Goal: Check status: Check status

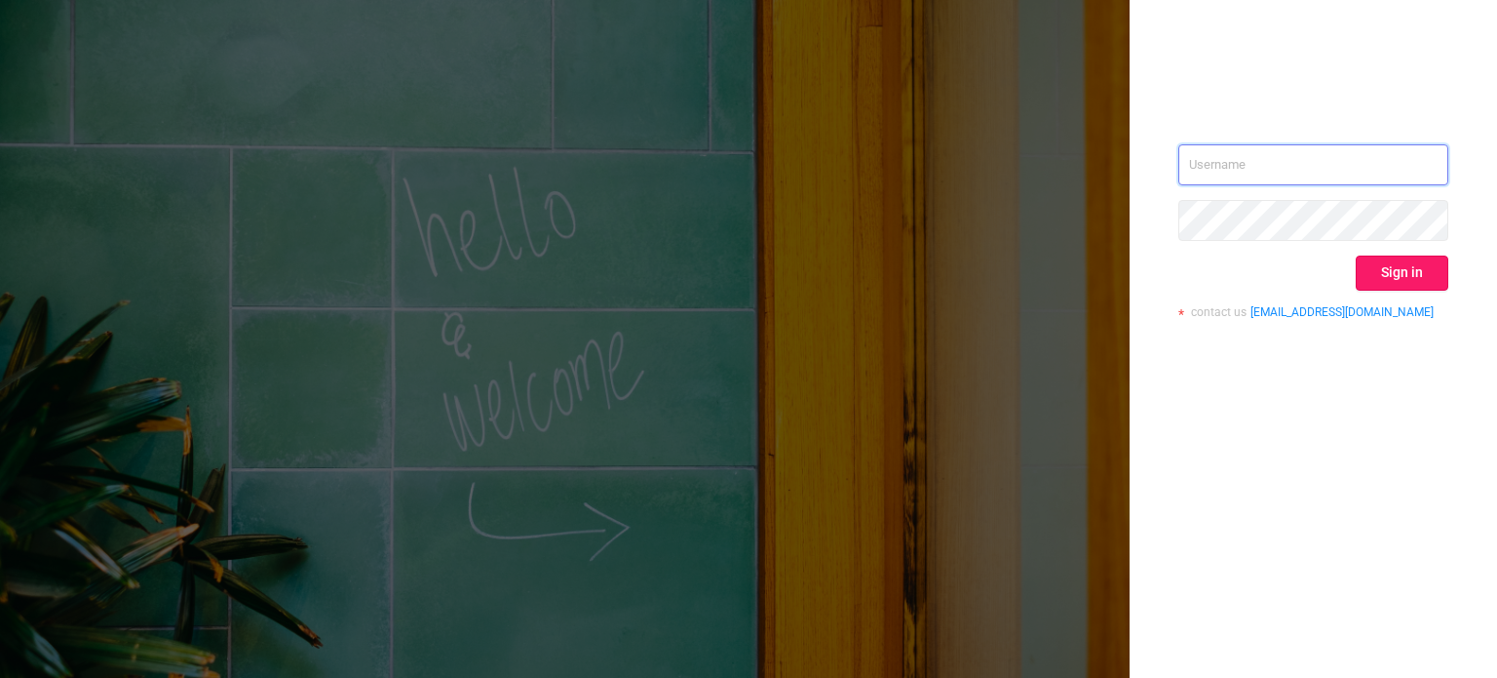
type input "[PERSON_NAME][EMAIL_ADDRESS][DOMAIN_NAME]"
click at [1414, 274] on button "Sign in" at bounding box center [1402, 272] width 93 height 35
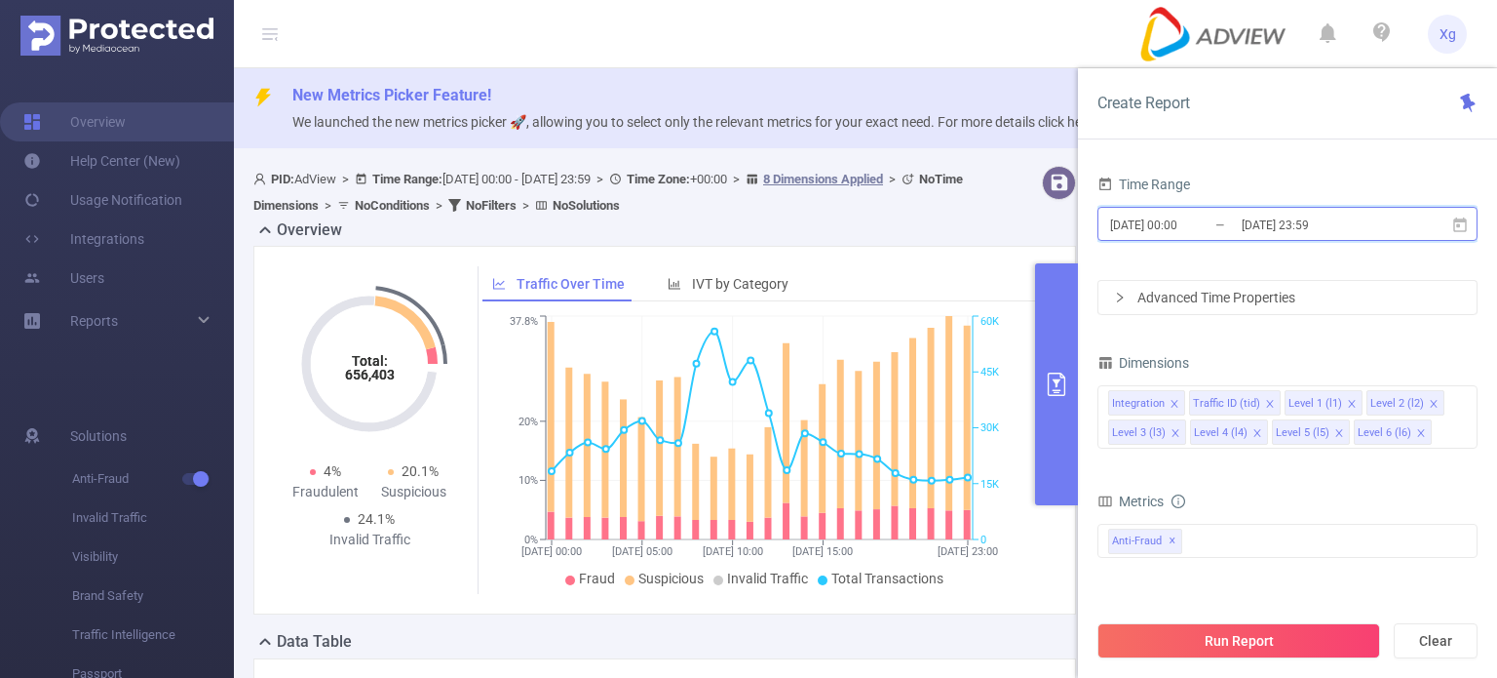
click at [1462, 219] on icon at bounding box center [1461, 223] width 14 height 15
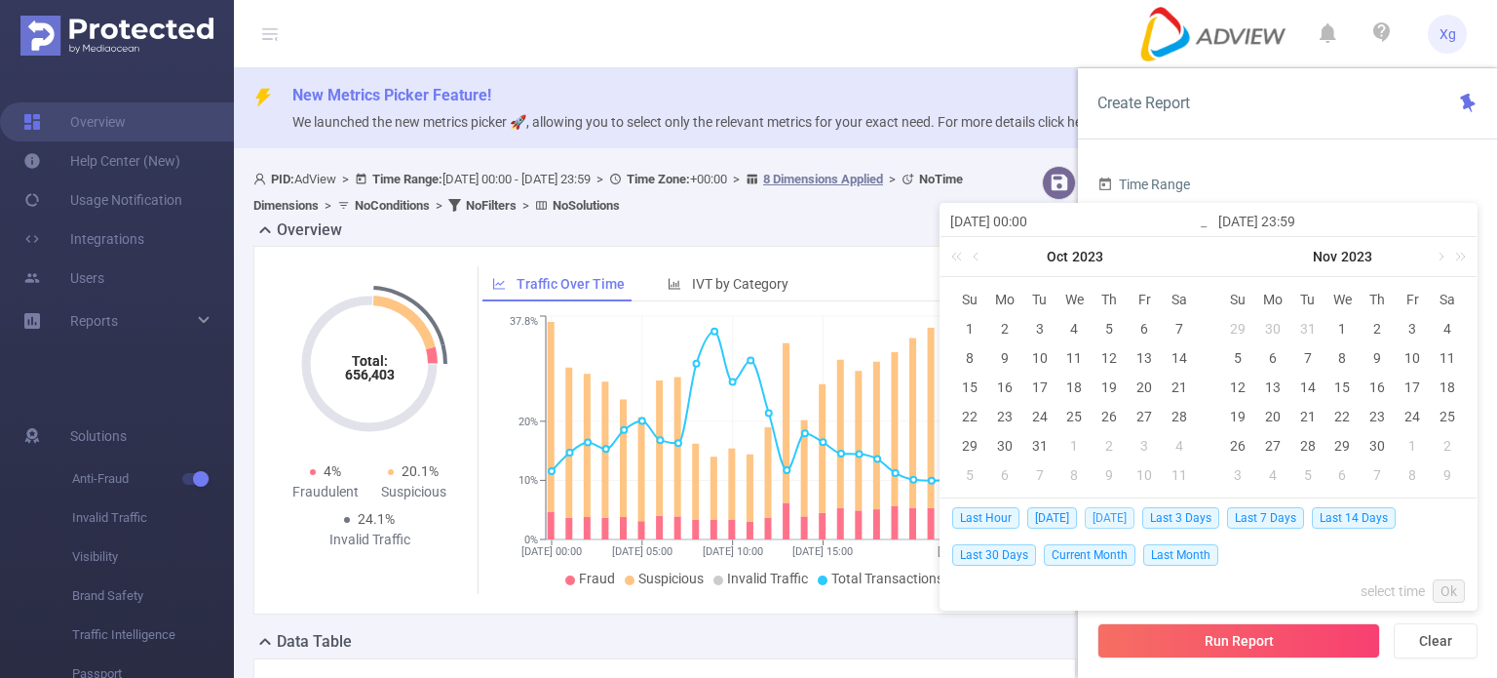
click at [1112, 518] on span "[DATE]" at bounding box center [1110, 517] width 50 height 21
type input "[DATE] 00:00"
type input "[DATE] 23:59"
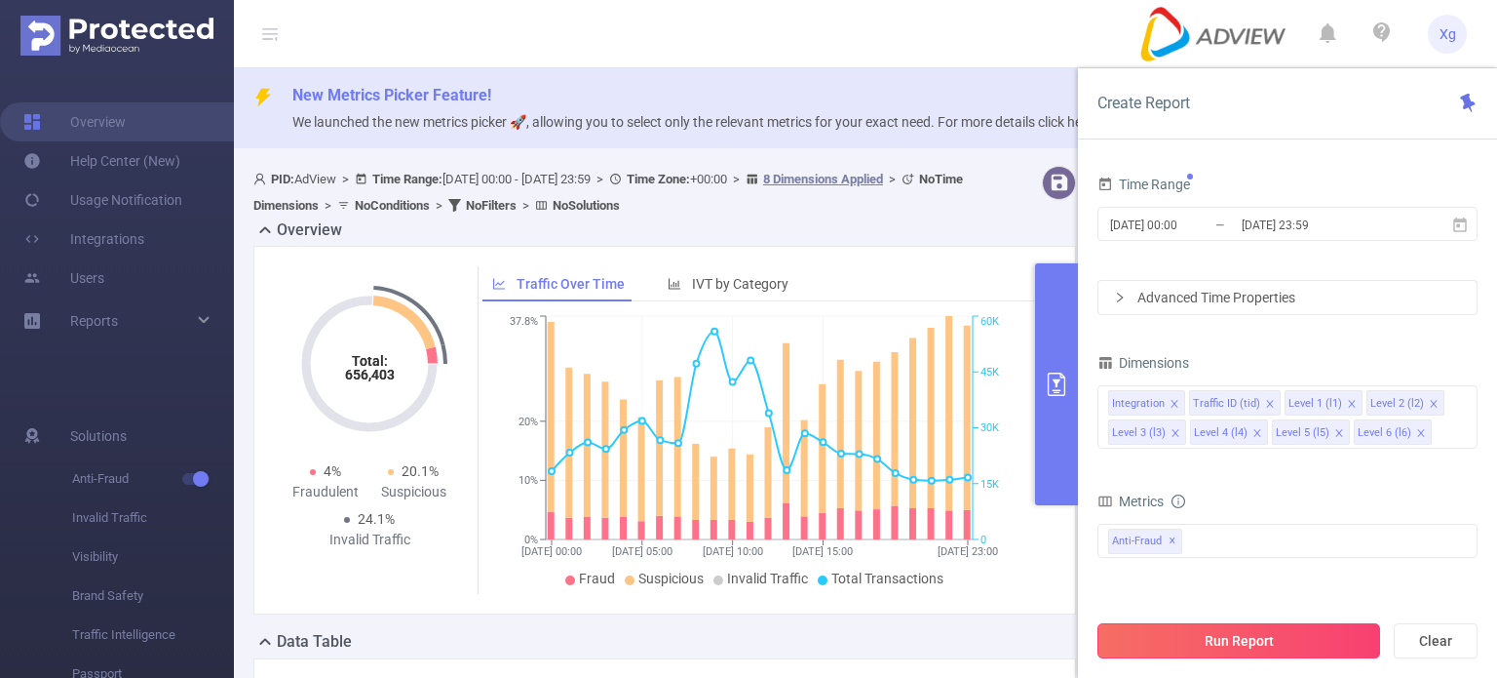
click at [1225, 631] on button "Run Report" at bounding box center [1239, 640] width 283 height 35
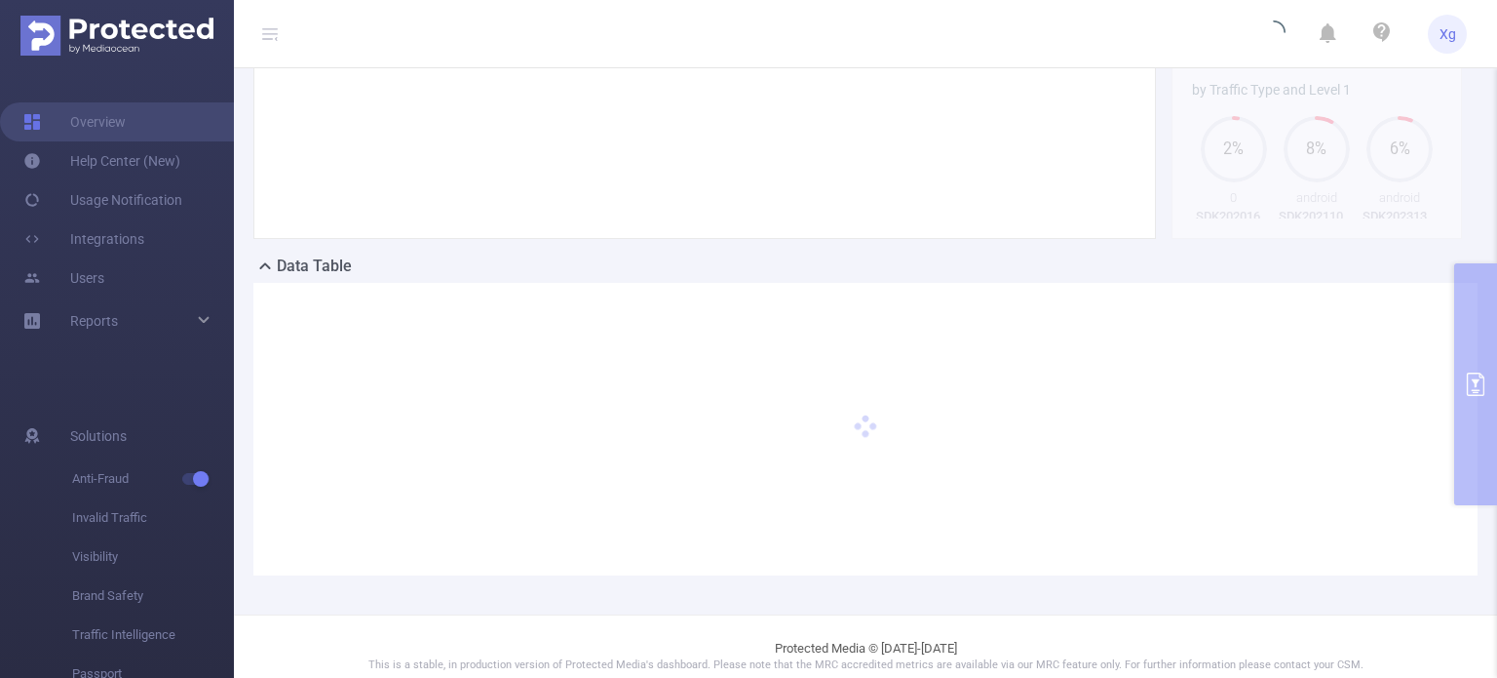
scroll to position [393, 0]
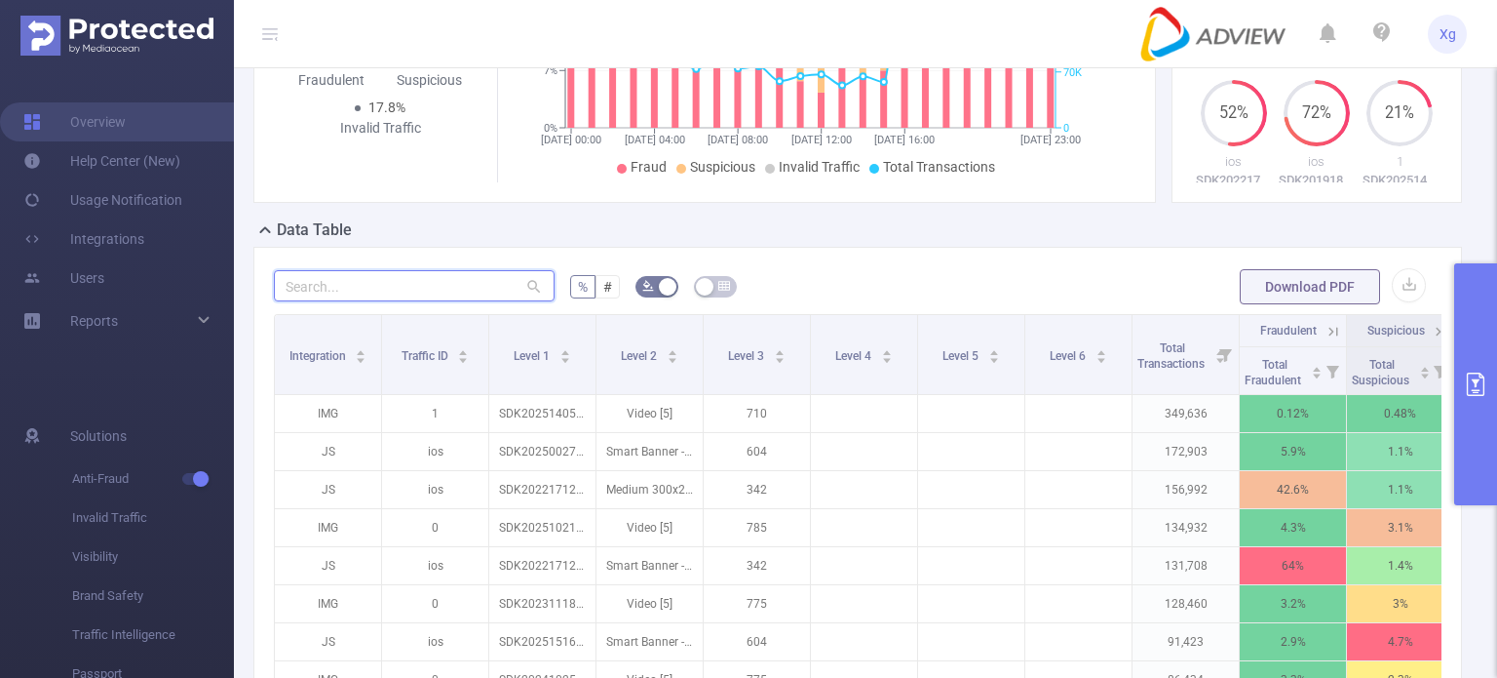
click at [435, 299] on input "text" at bounding box center [414, 285] width 281 height 31
paste input "sdk20231421021122mb1bulckcmhc3wj"
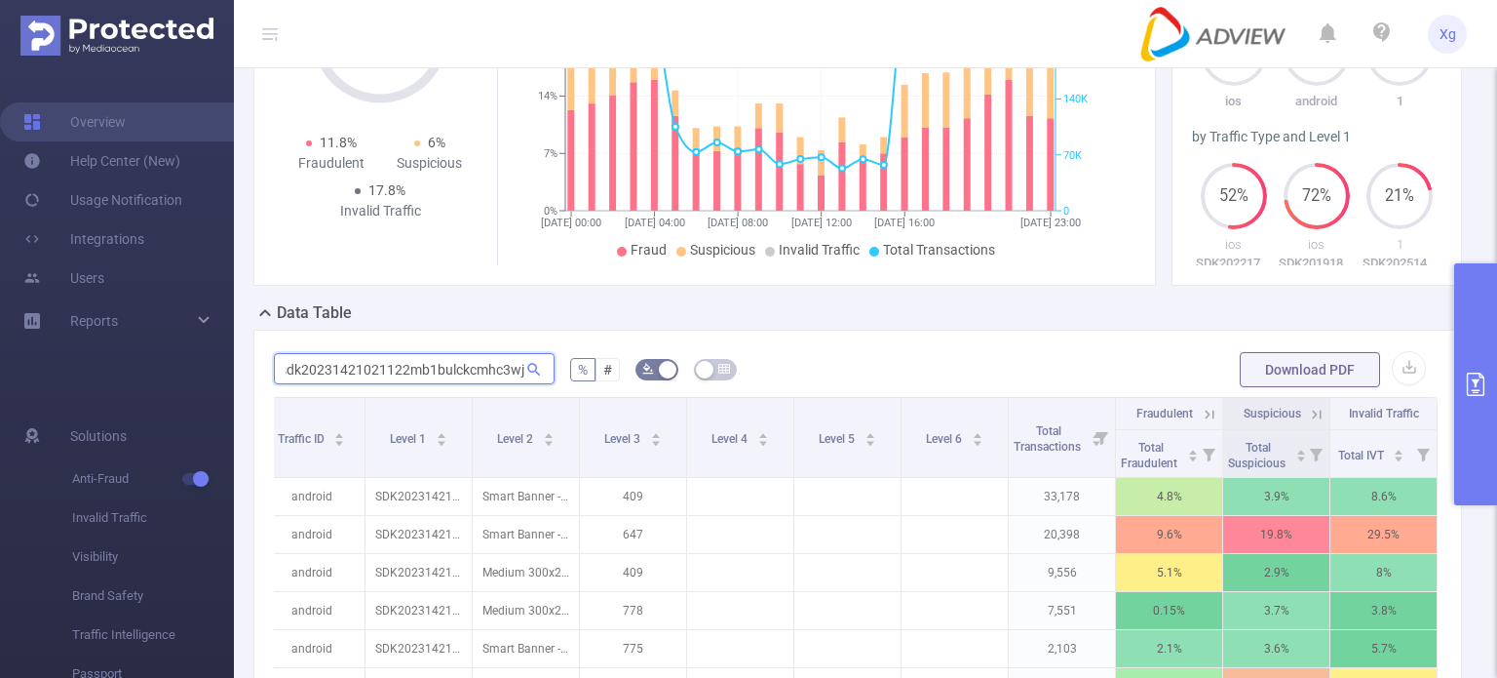
scroll to position [295, 0]
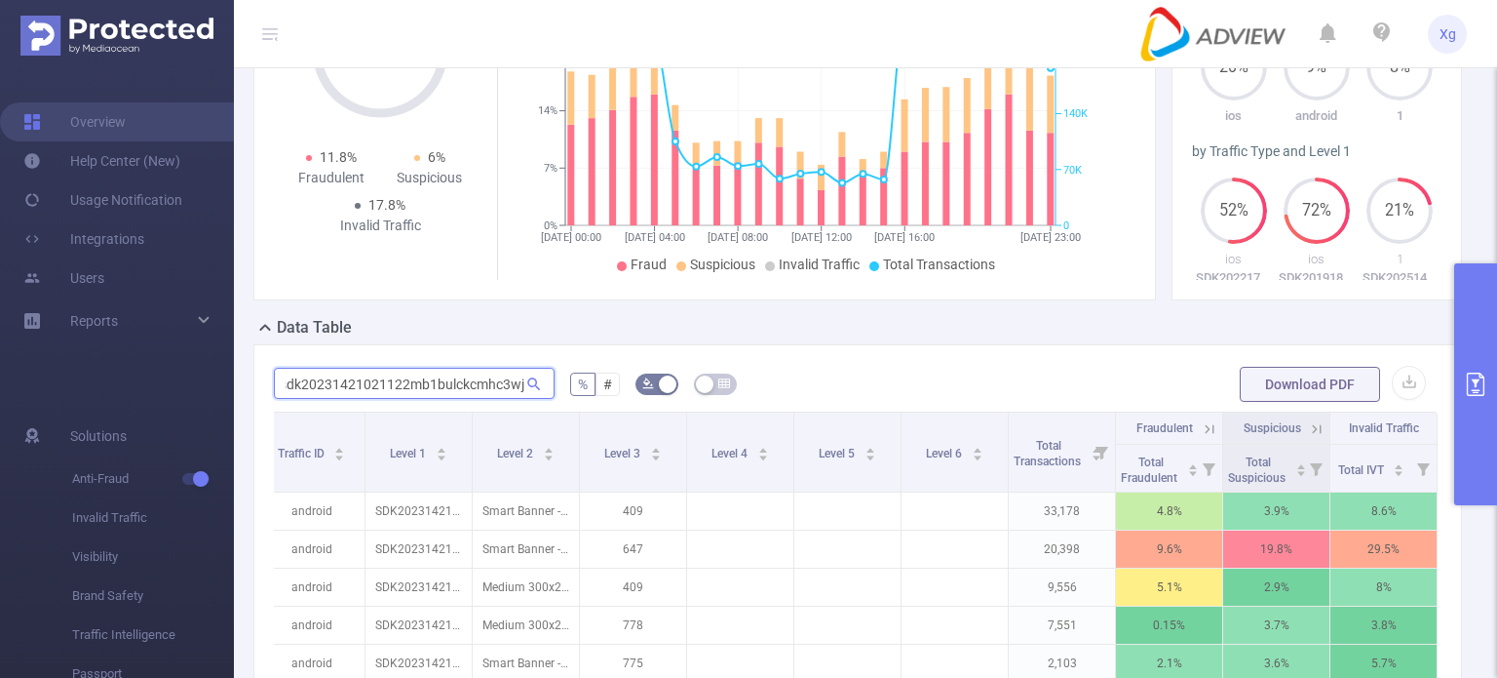
type input "sdk20231421021122mb1bulckcmhc3wj"
